Goal: Information Seeking & Learning: Learn about a topic

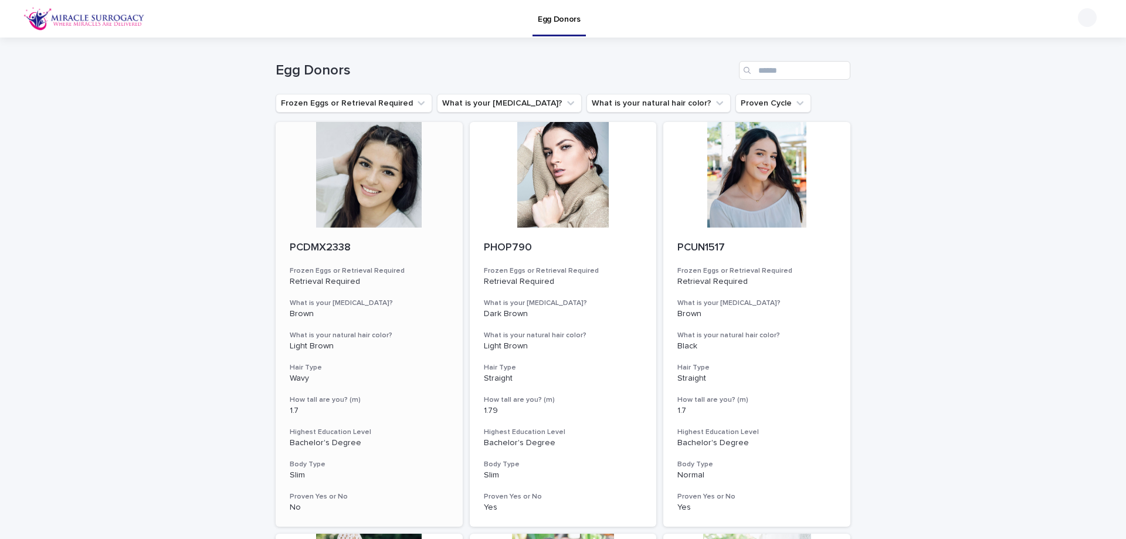
click at [386, 198] on div at bounding box center [369, 175] width 187 height 106
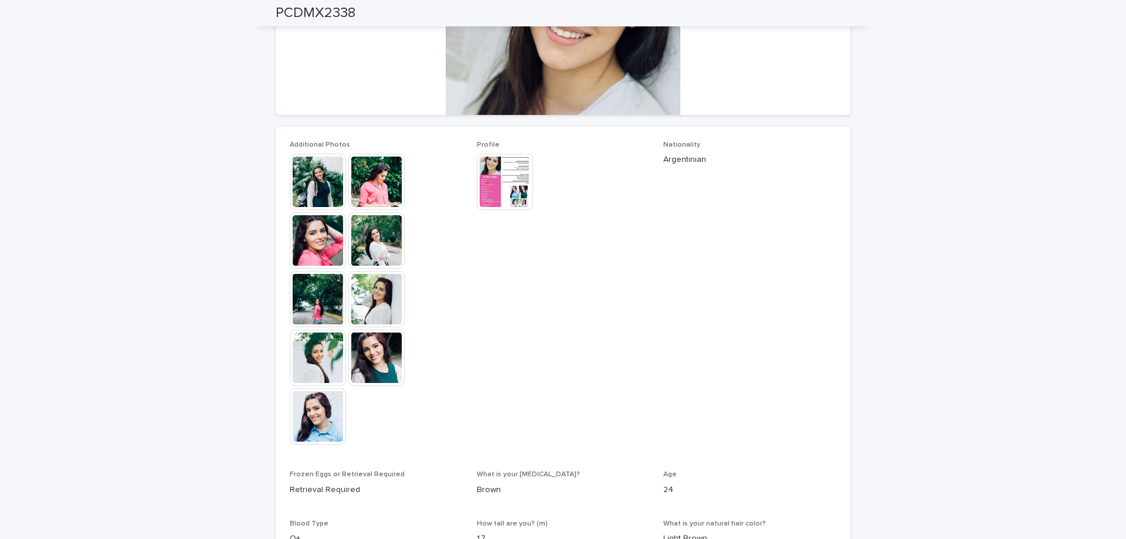
scroll to position [235, 0]
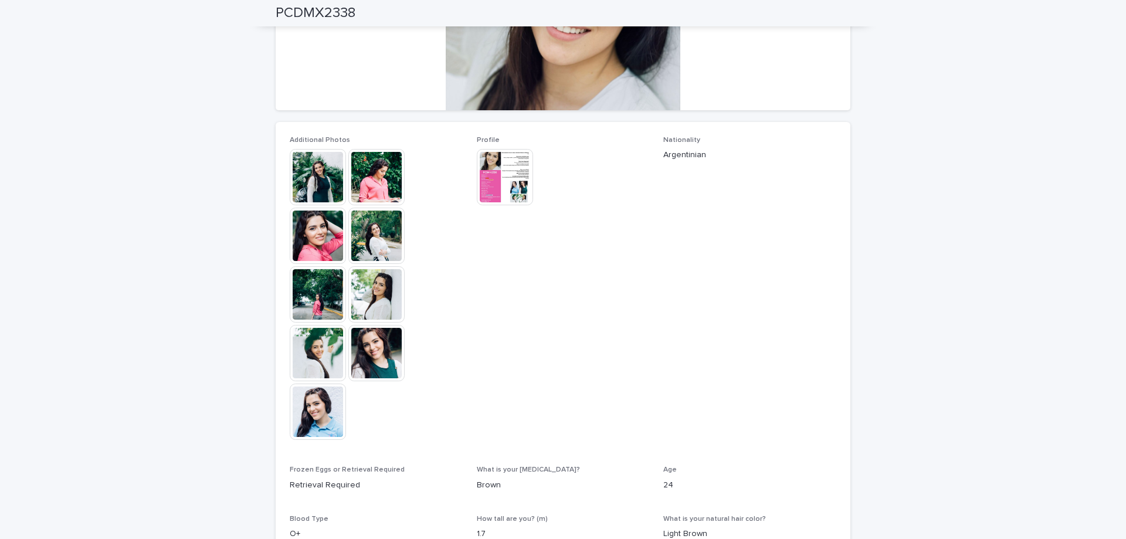
click at [317, 180] on img at bounding box center [318, 177] width 56 height 56
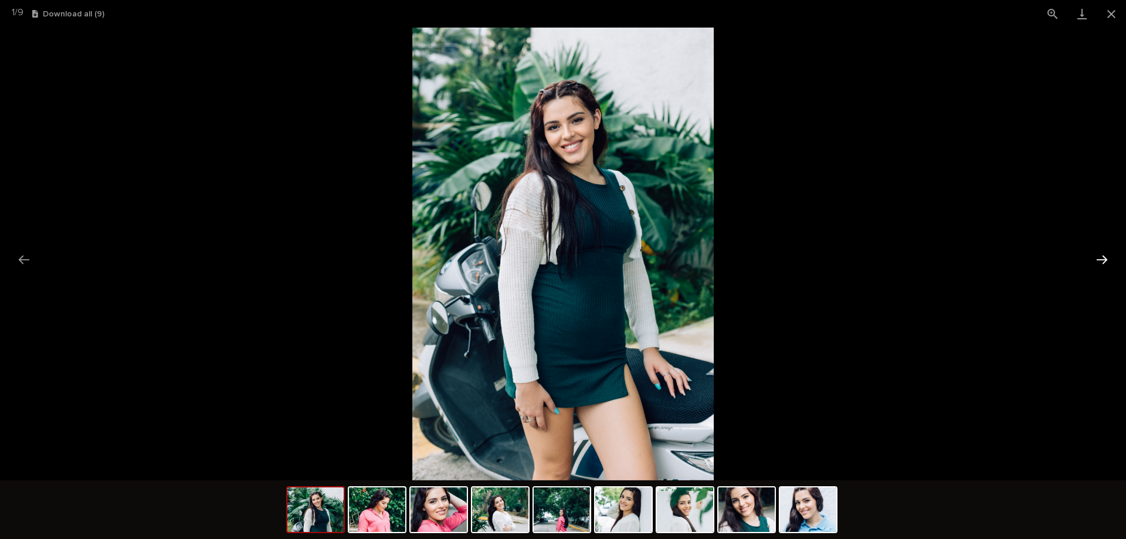
click at [1104, 260] on button "Next slide" at bounding box center [1102, 259] width 25 height 23
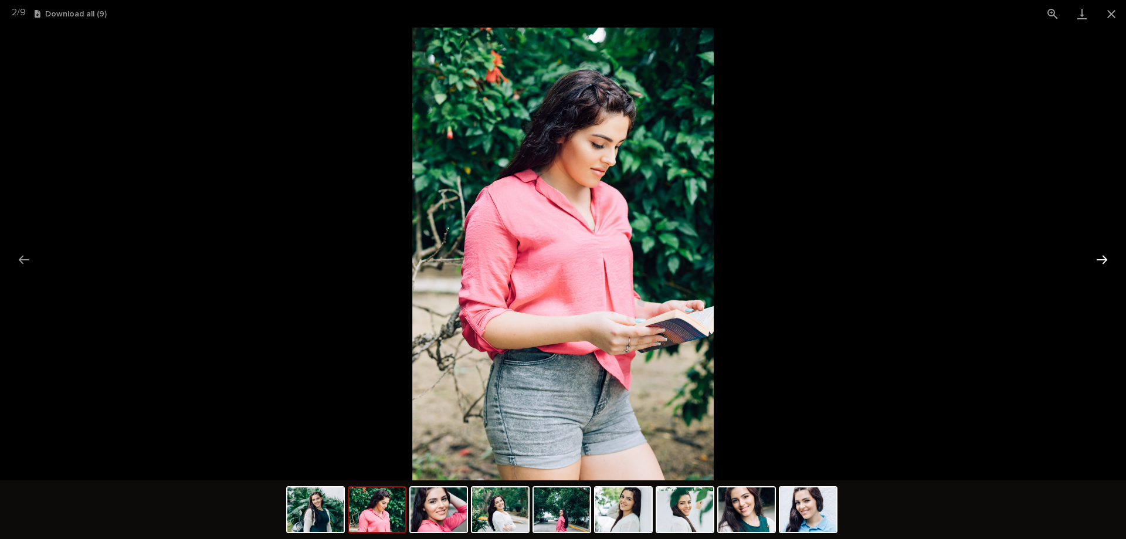
click at [1104, 260] on button "Next slide" at bounding box center [1102, 259] width 25 height 23
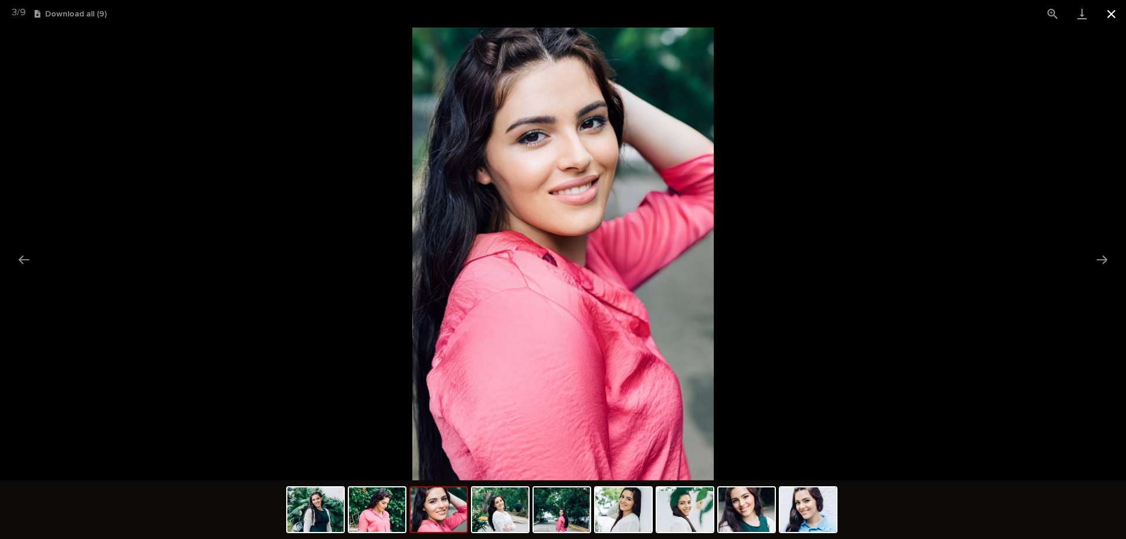
drag, startPoint x: 1110, startPoint y: 15, endPoint x: 1099, endPoint y: 22, distance: 12.7
click at [1110, 14] on button "Close gallery" at bounding box center [1111, 14] width 29 height 28
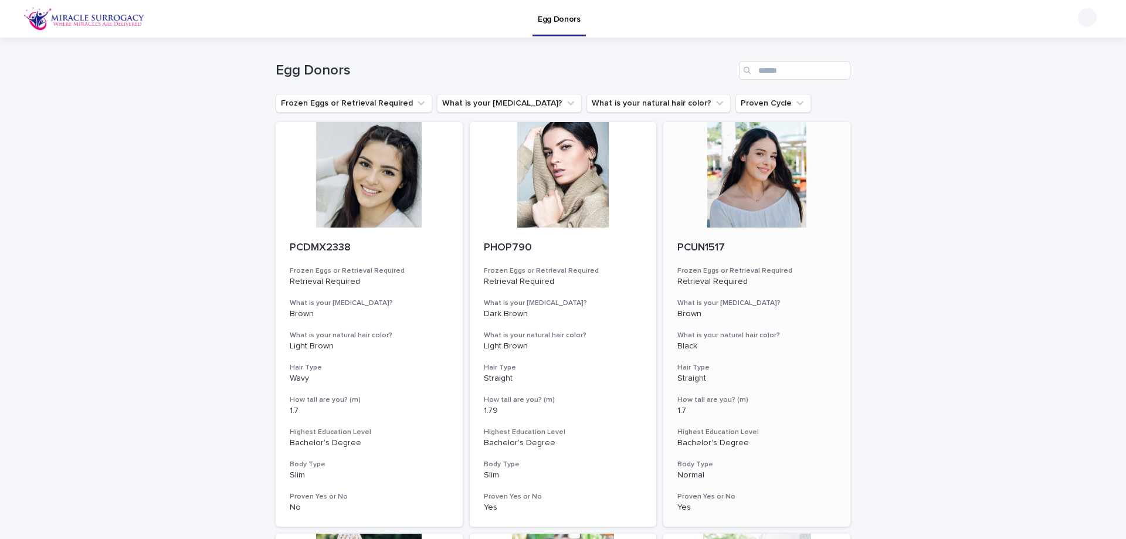
click at [711, 245] on p "PCUN1517" at bounding box center [756, 248] width 159 height 13
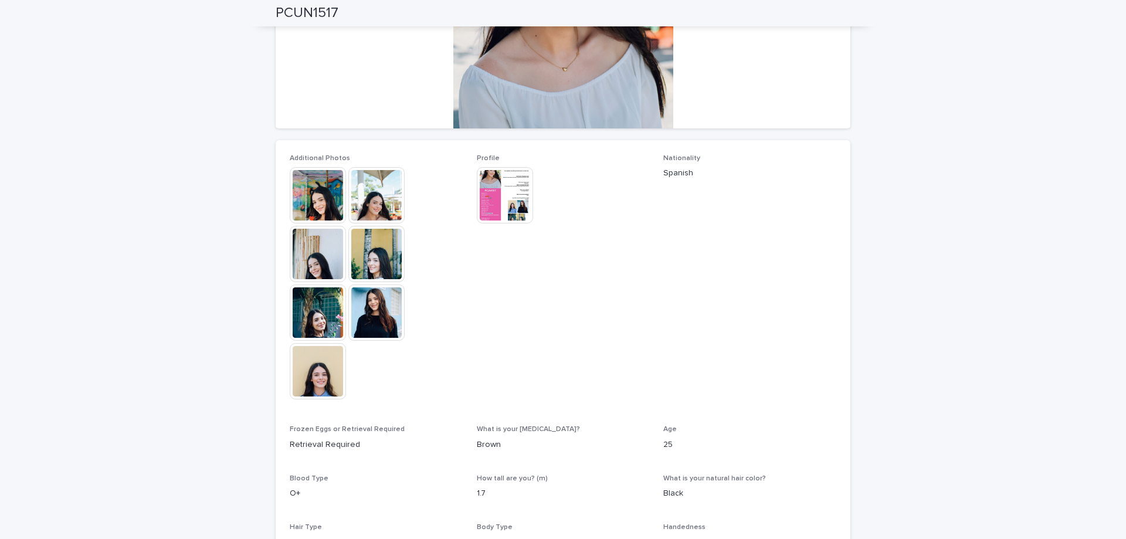
scroll to position [176, 0]
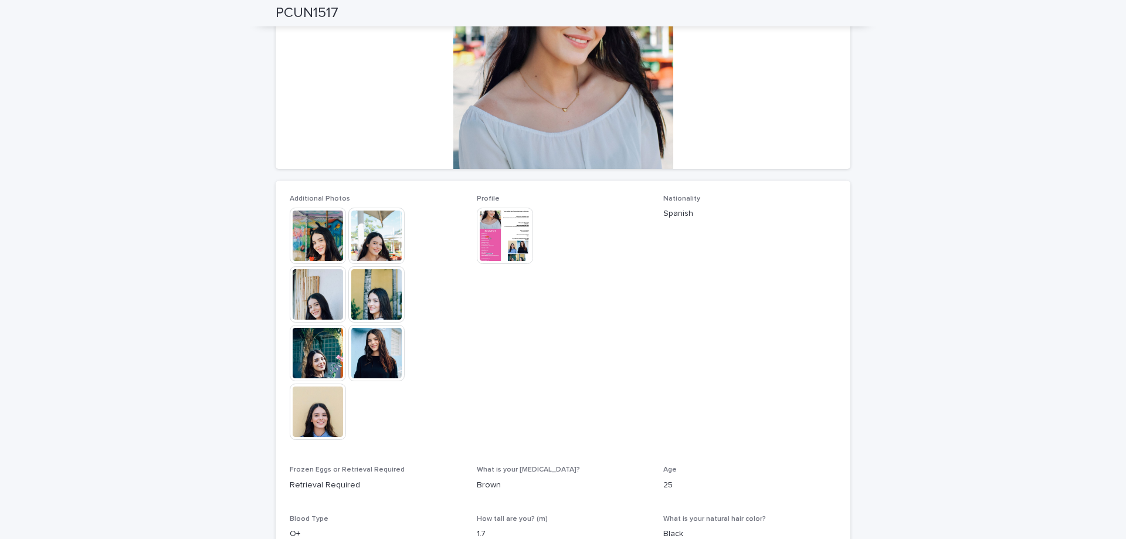
click at [314, 230] on img at bounding box center [318, 236] width 56 height 56
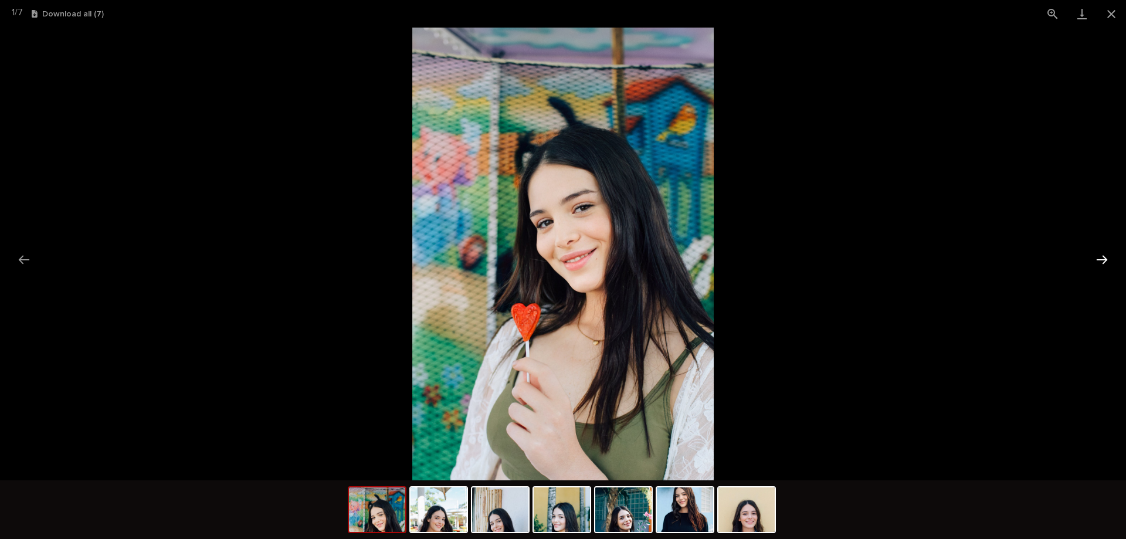
click at [1107, 259] on button "Next slide" at bounding box center [1102, 259] width 25 height 23
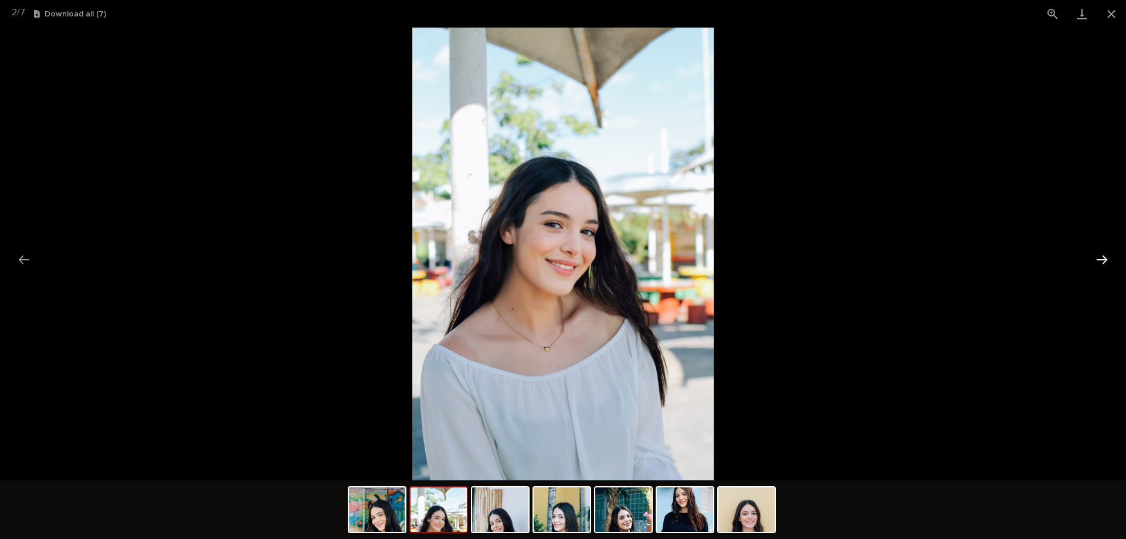
click at [1102, 260] on button "Next slide" at bounding box center [1102, 259] width 25 height 23
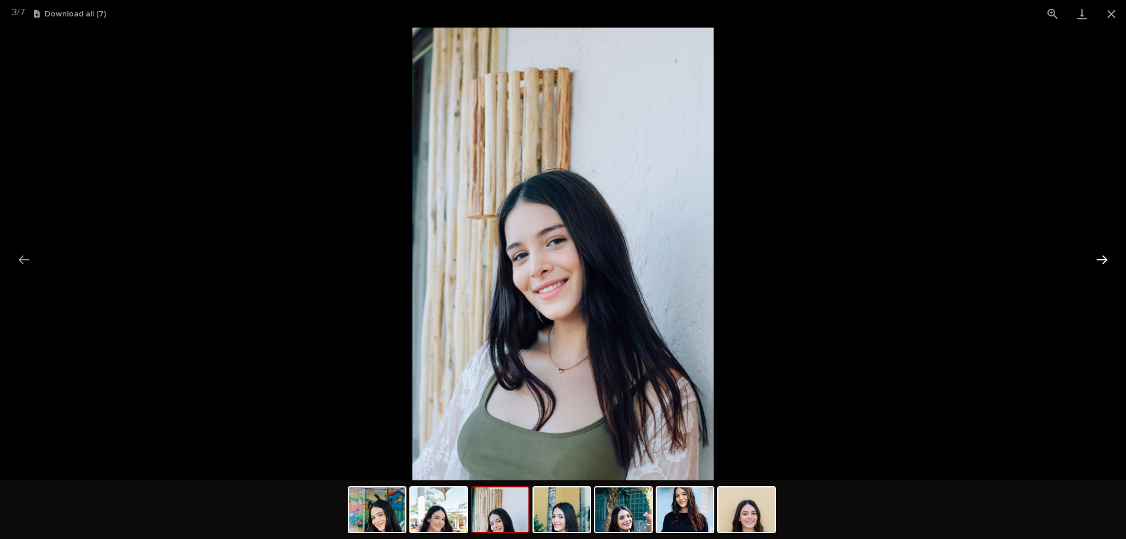
click at [1097, 259] on button "Next slide" at bounding box center [1102, 259] width 25 height 23
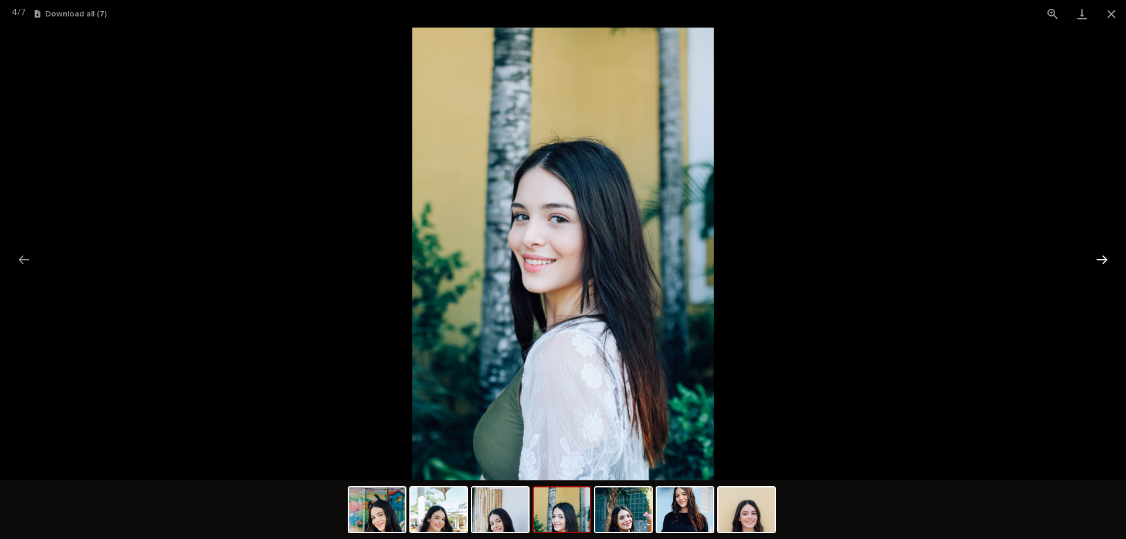
click at [1097, 259] on button "Next slide" at bounding box center [1102, 259] width 25 height 23
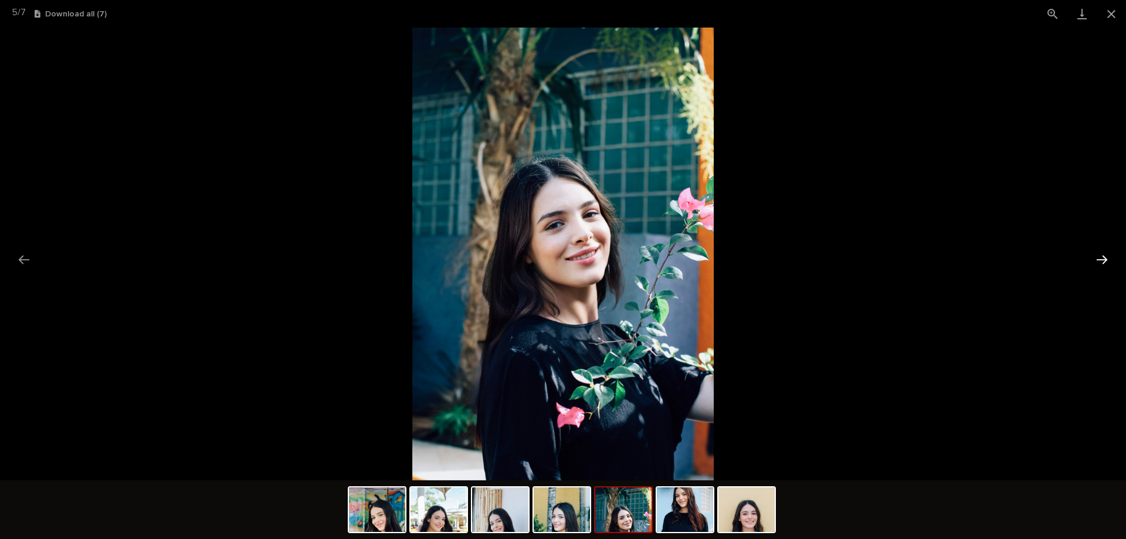
click at [1097, 259] on button "Next slide" at bounding box center [1102, 259] width 25 height 23
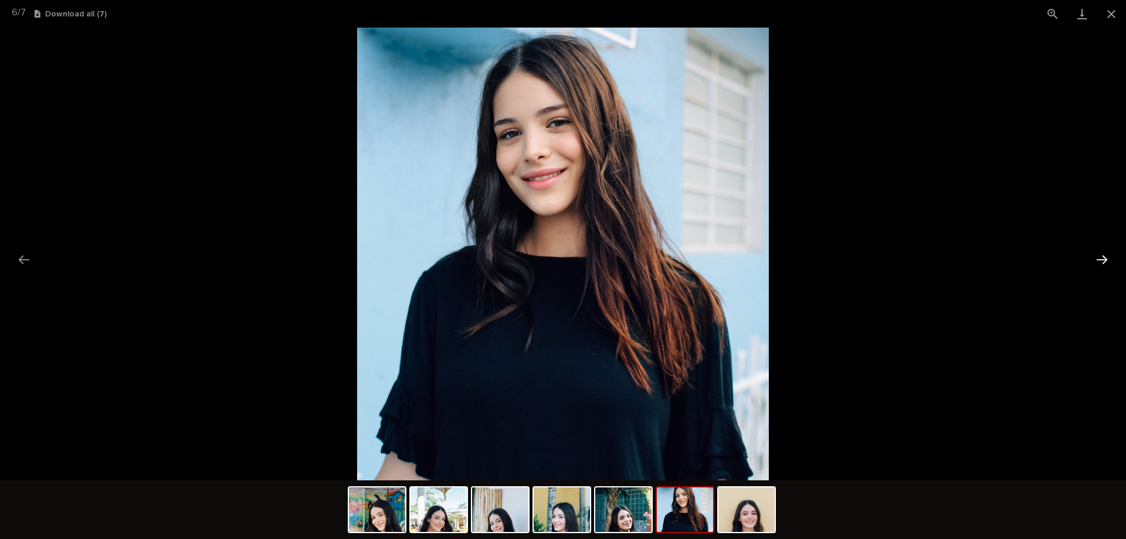
click at [1097, 259] on button "Next slide" at bounding box center [1102, 259] width 25 height 23
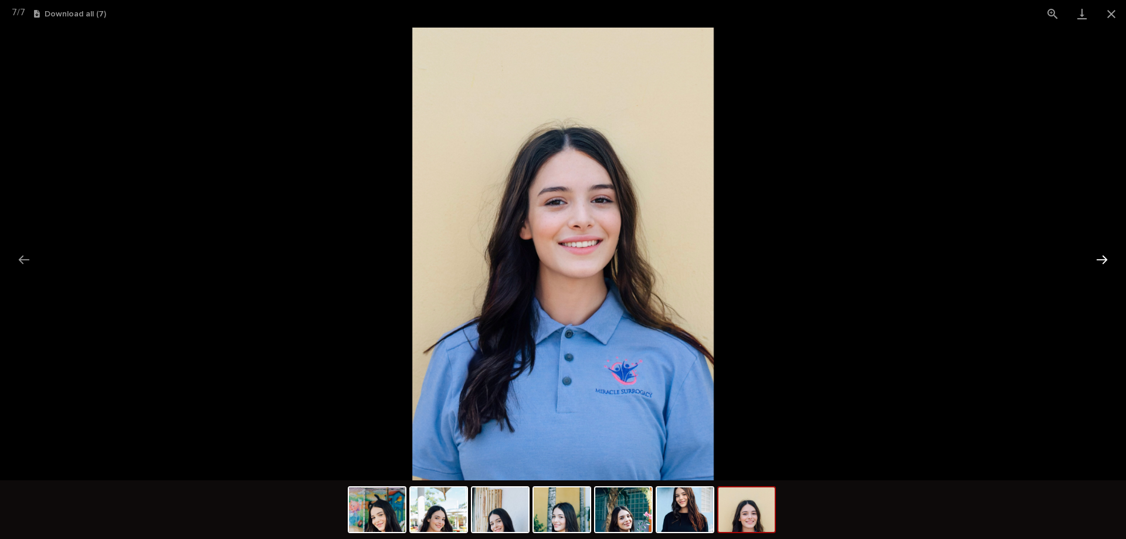
click at [1097, 259] on button "Next slide" at bounding box center [1102, 259] width 25 height 23
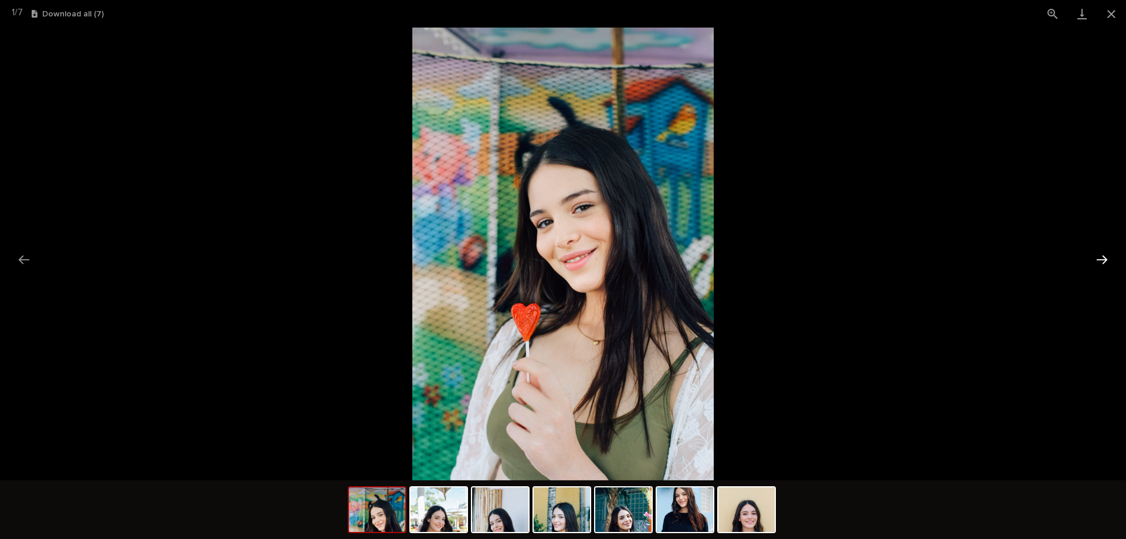
click at [1097, 259] on button "Next slide" at bounding box center [1102, 259] width 25 height 23
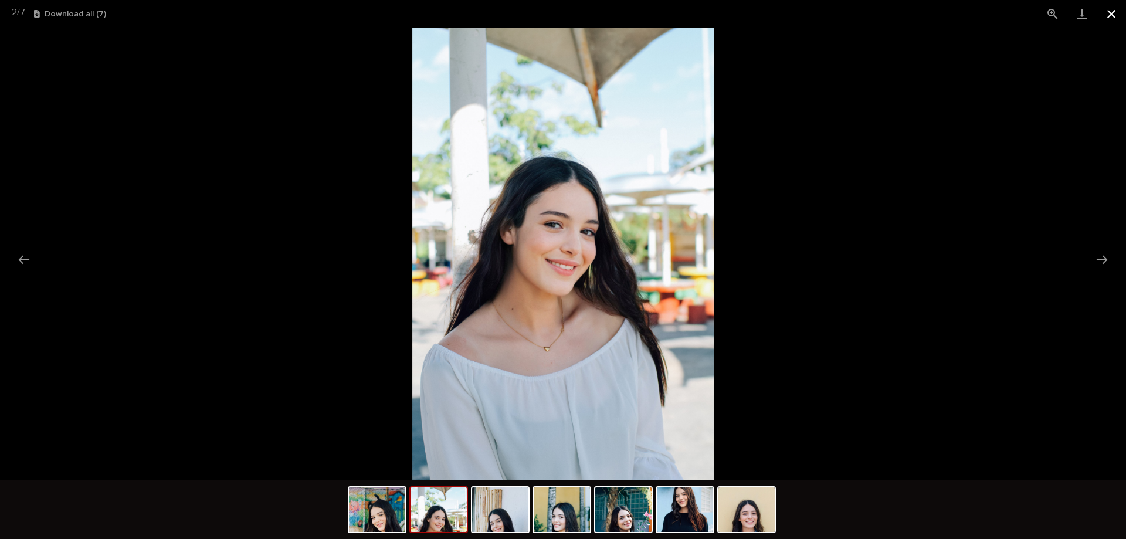
click at [1108, 15] on button "Close gallery" at bounding box center [1111, 14] width 29 height 28
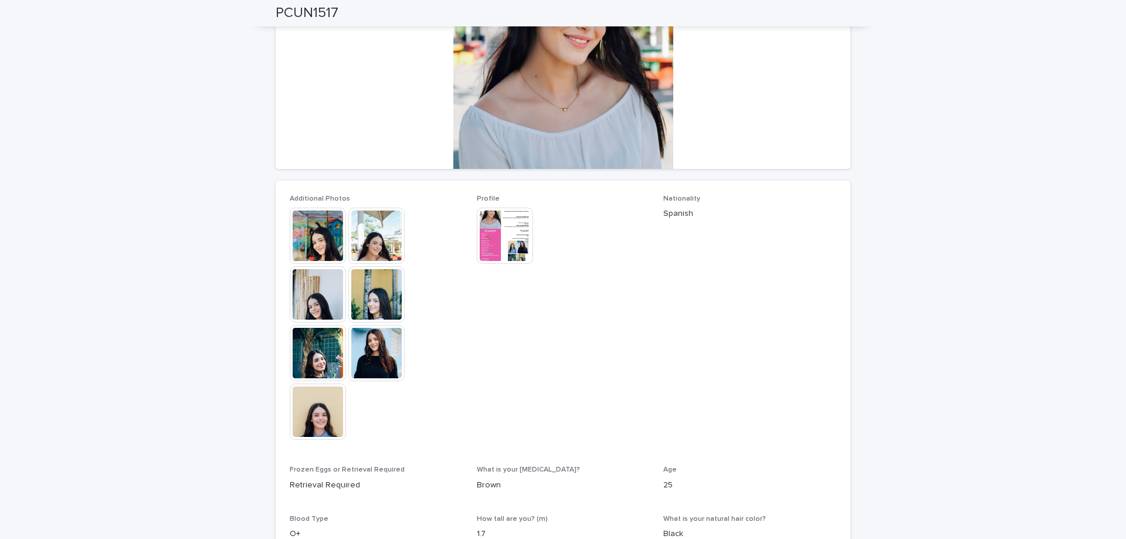
click at [517, 236] on img at bounding box center [505, 236] width 56 height 56
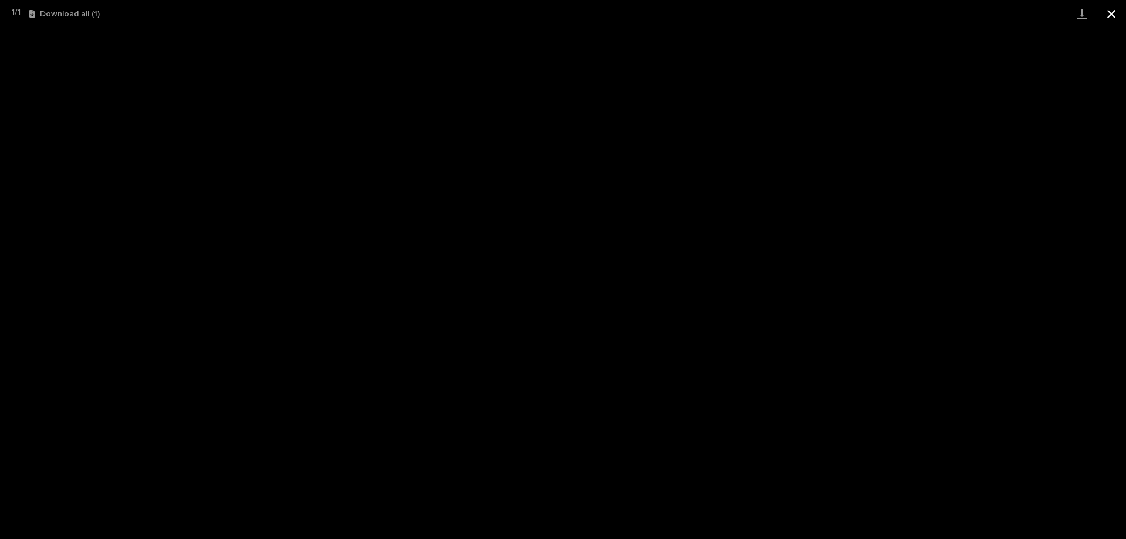
click at [1111, 17] on button "Close gallery" at bounding box center [1111, 14] width 29 height 28
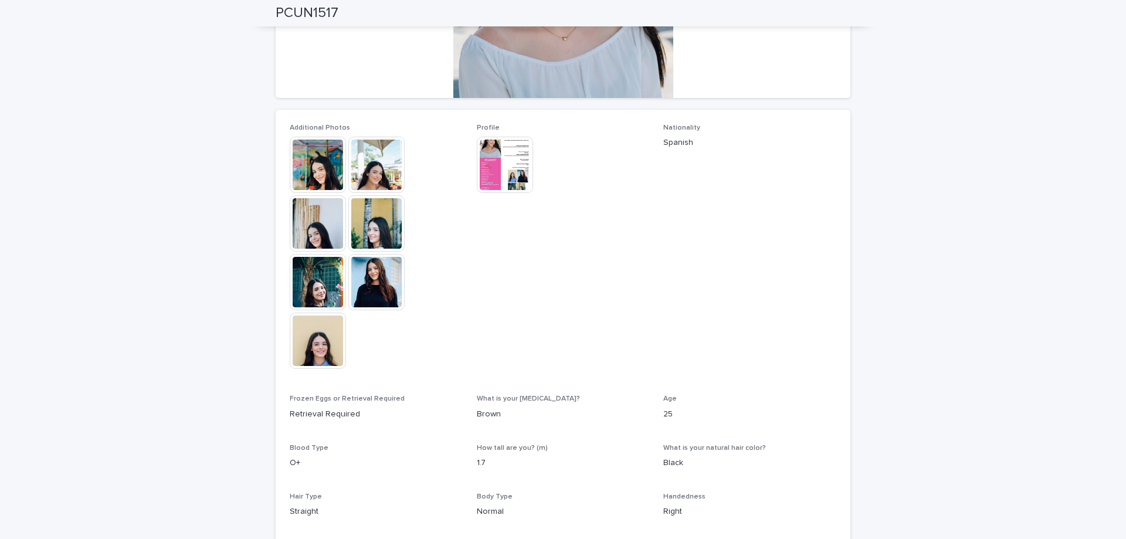
scroll to position [399, 0]
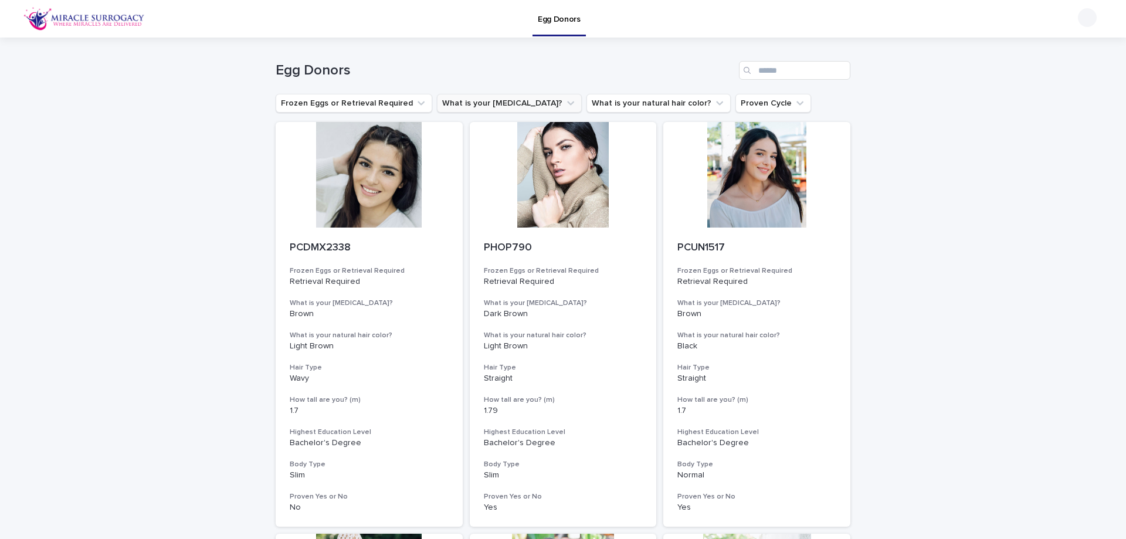
click at [487, 100] on button "What is your [MEDICAL_DATA]?" at bounding box center [509, 103] width 145 height 19
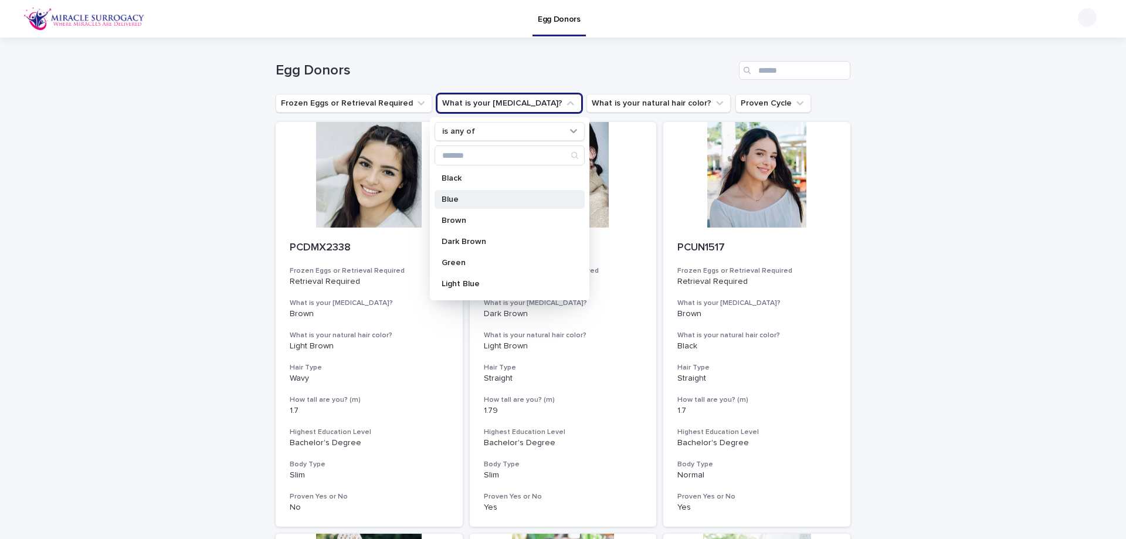
click at [496, 196] on p "Blue" at bounding box center [504, 199] width 124 height 8
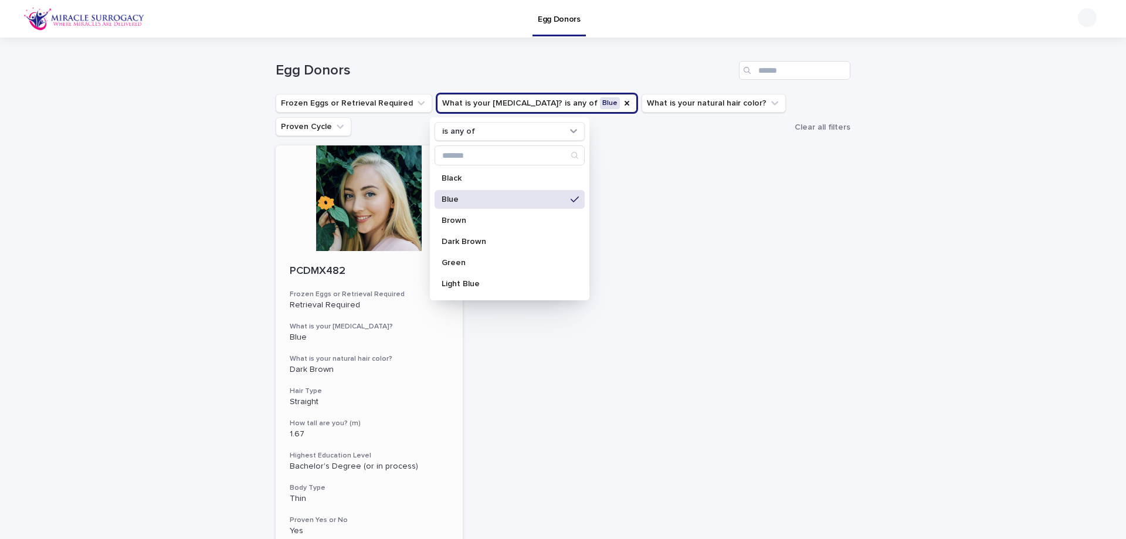
click at [370, 195] on div at bounding box center [369, 198] width 187 height 106
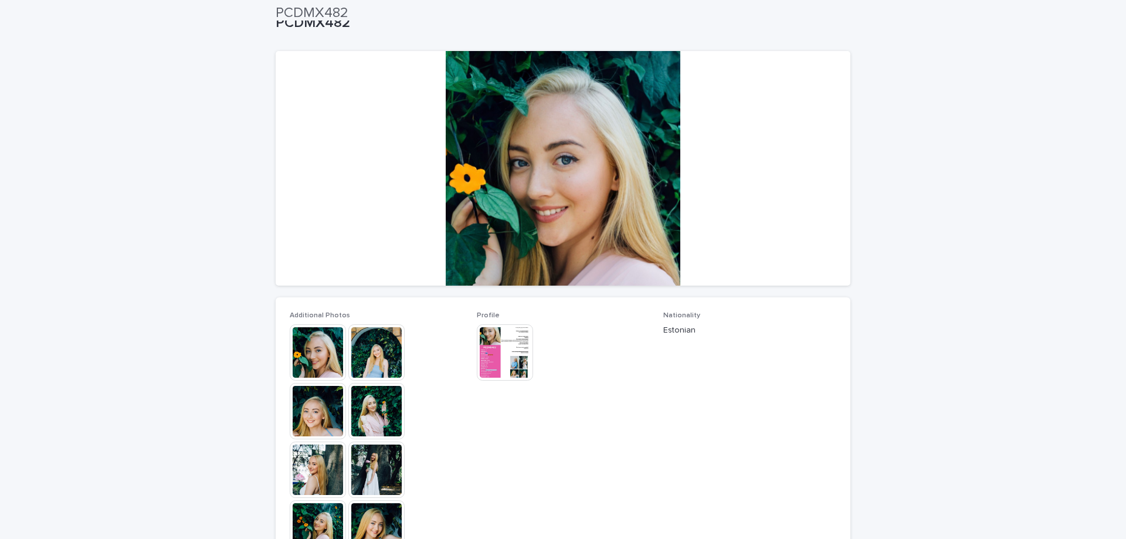
scroll to position [59, 0]
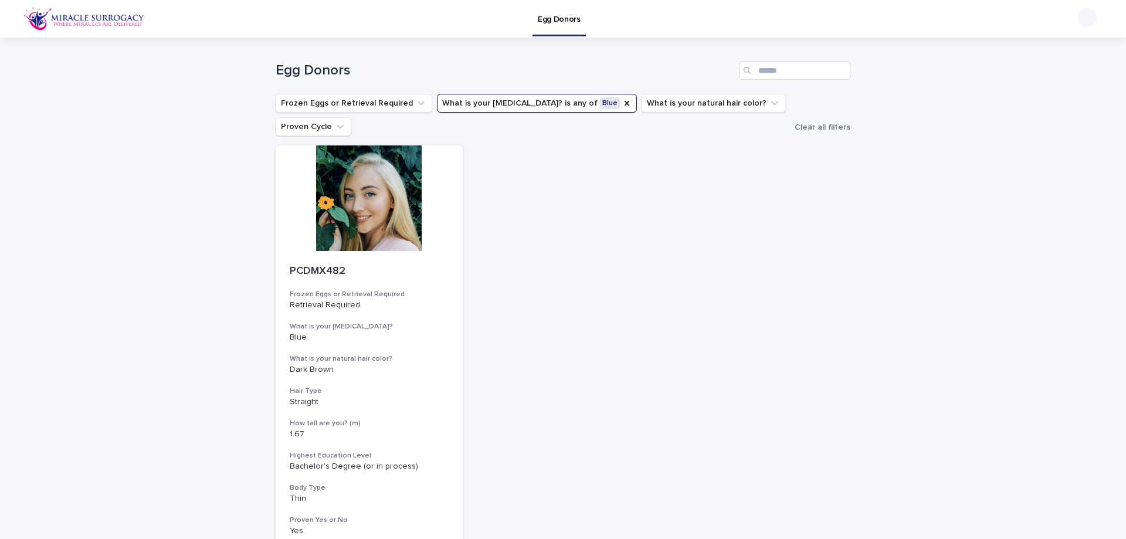
click at [582, 100] on button "What is your [MEDICAL_DATA]? is any of Blue" at bounding box center [537, 103] width 200 height 19
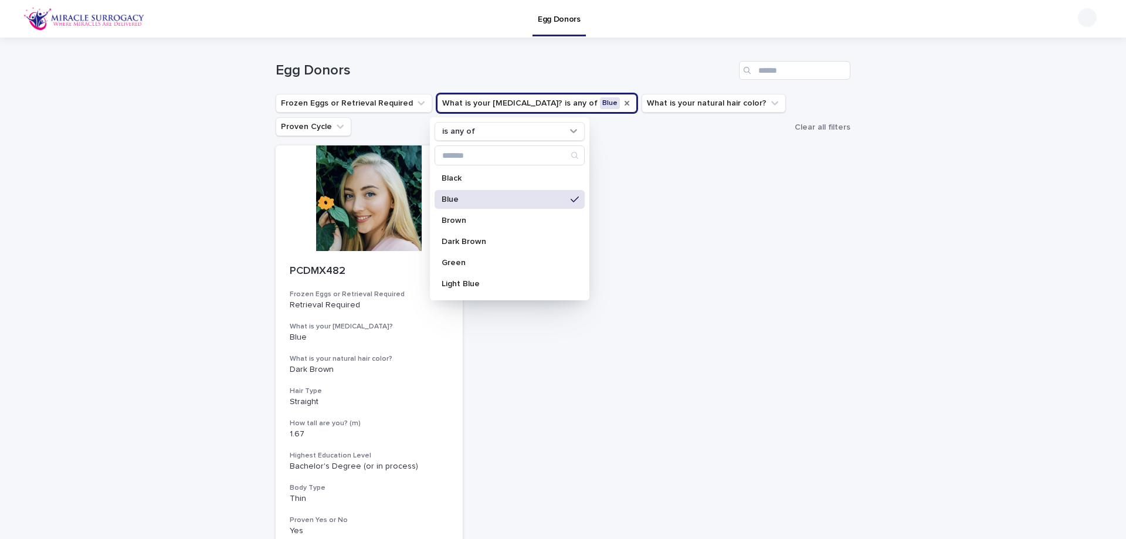
click at [625, 104] on icon "What is your eye color?" at bounding box center [627, 103] width 5 height 5
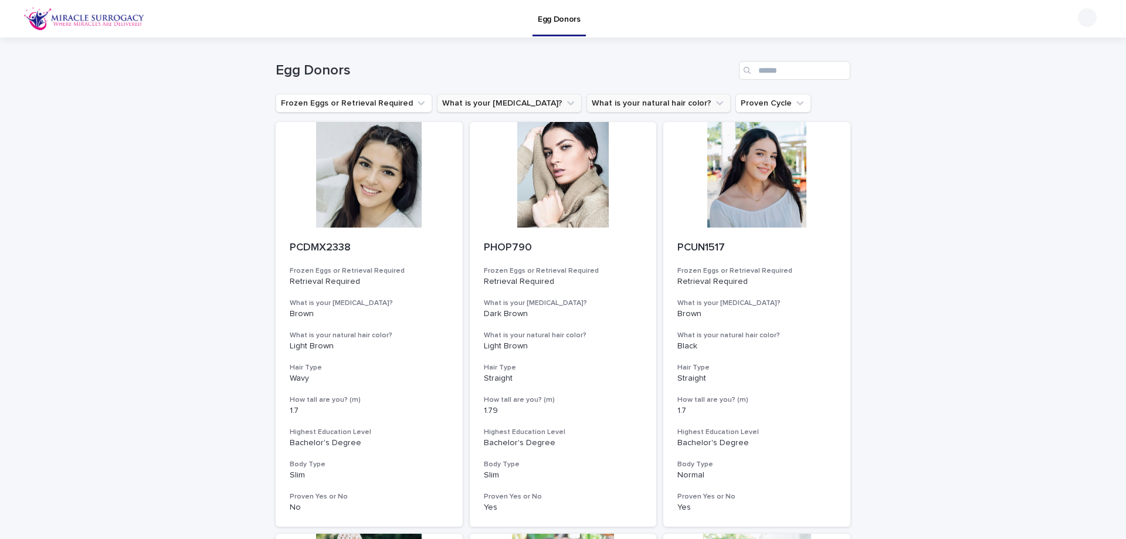
click at [621, 102] on button "What is your natural hair color?" at bounding box center [658, 103] width 144 height 19
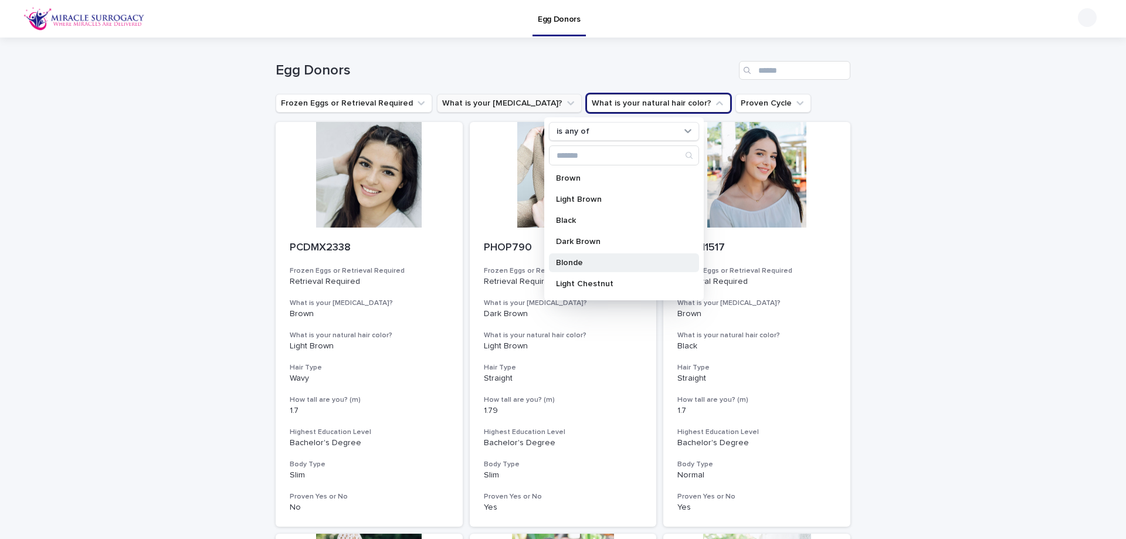
click at [634, 262] on p "Blonde" at bounding box center [618, 263] width 124 height 8
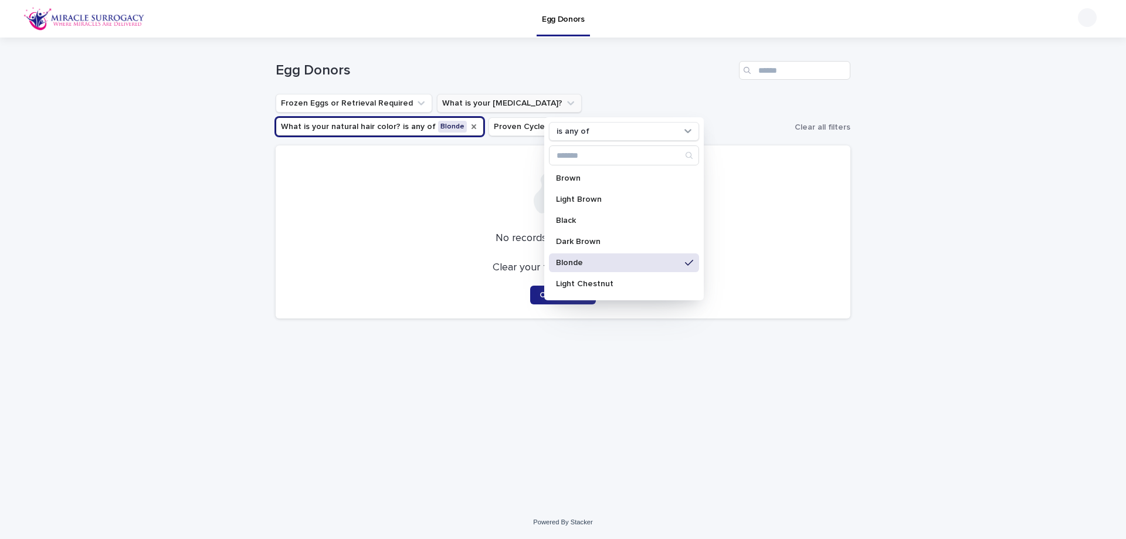
click at [476, 124] on icon "What is your natural hair color?" at bounding box center [474, 126] width 5 height 5
